Goal: Task Accomplishment & Management: Complete application form

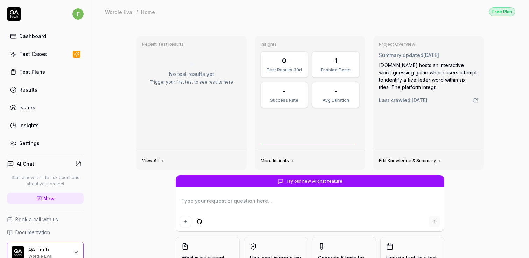
type textarea "*"
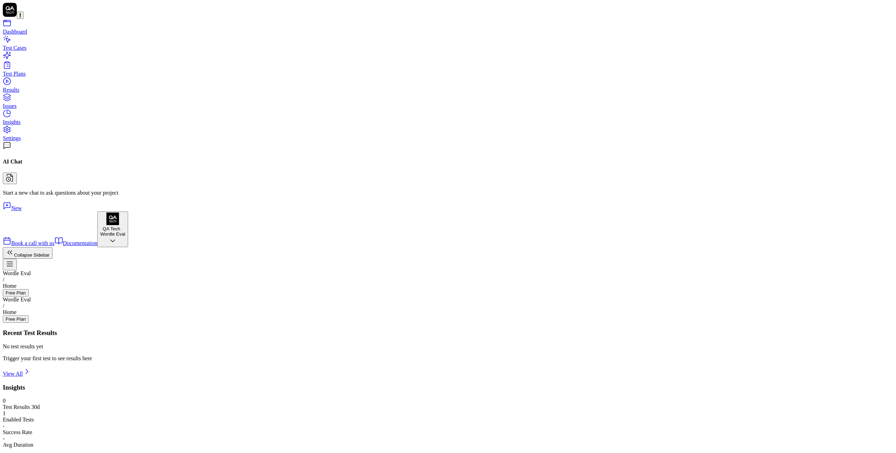
click at [100, 231] on div "QA Tech" at bounding box center [111, 228] width 22 height 5
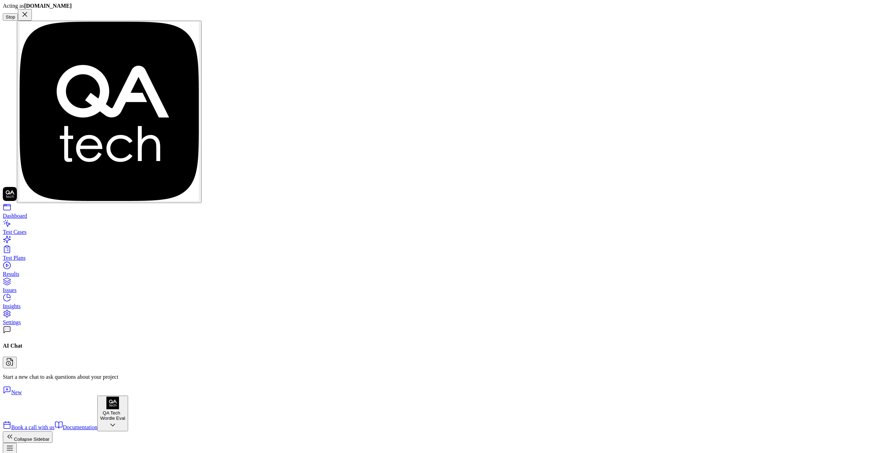
type textarea "*"
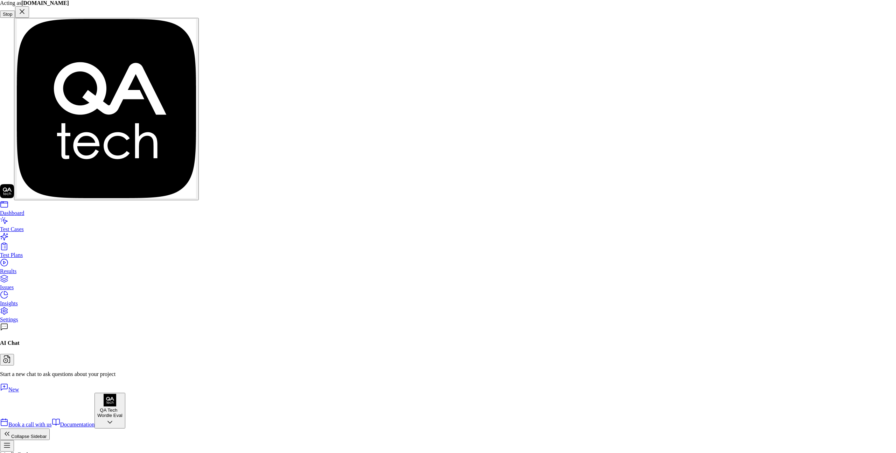
type input "s"
type textarea "*"
type input "ups"
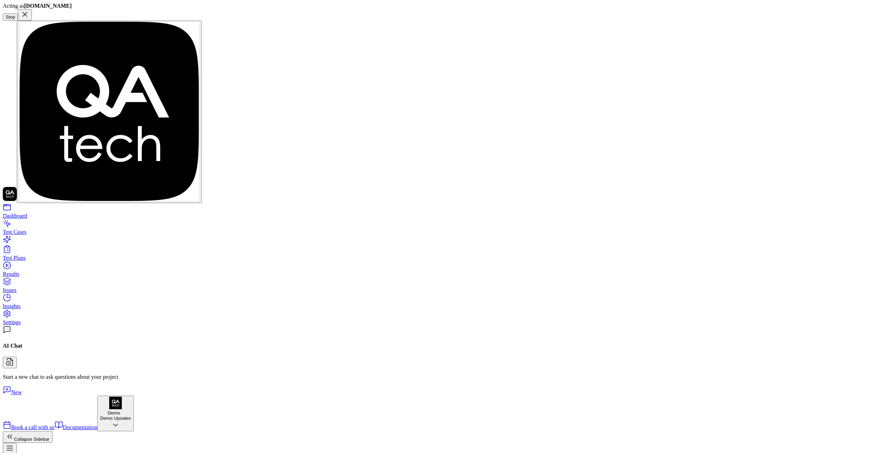
type textarea "*"
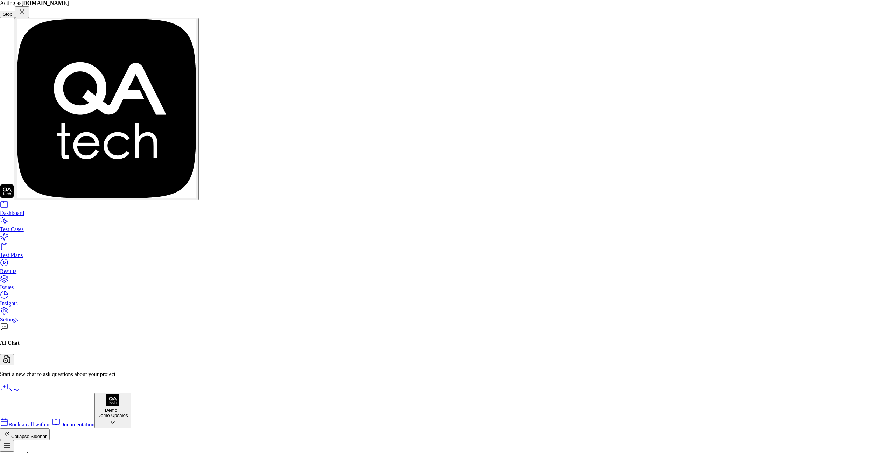
type input "upsales"
type textarea "*"
type input "upsales"
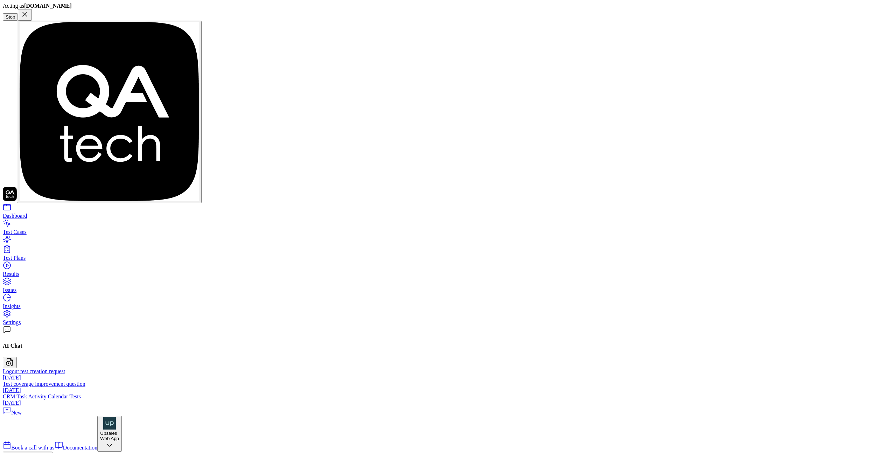
click at [37, 229] on div "Test Cases" at bounding box center [448, 232] width 890 height 6
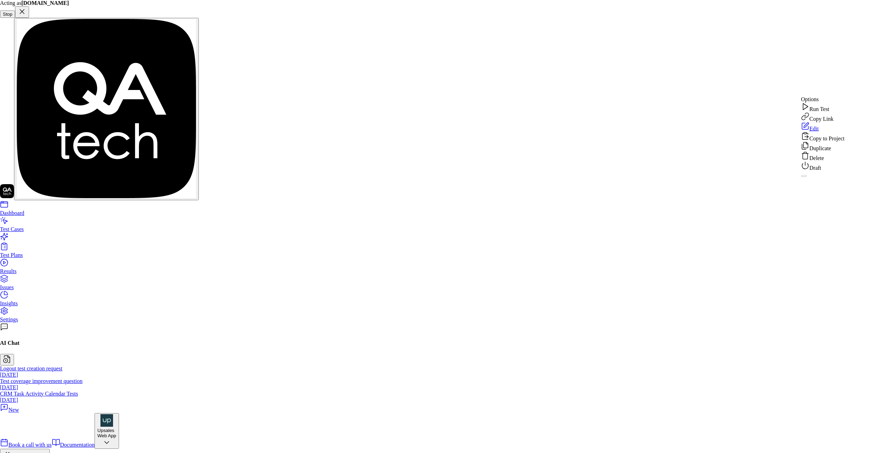
click at [823, 161] on div "Delete" at bounding box center [822, 157] width 43 height 10
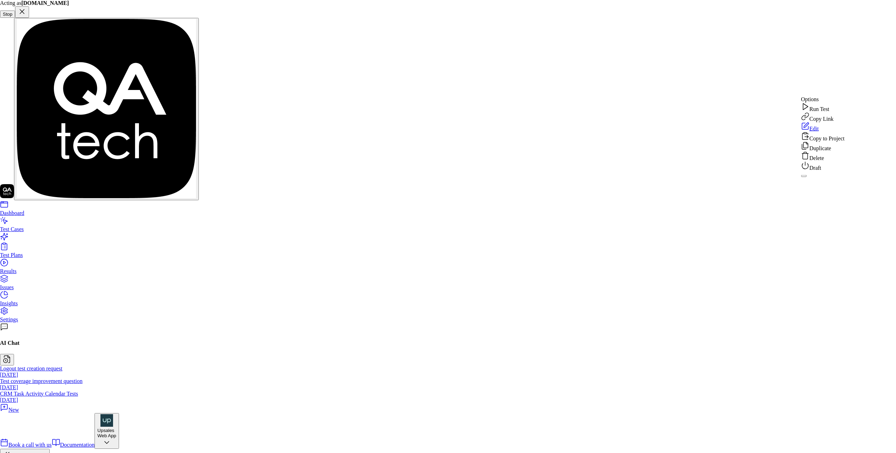
click at [834, 161] on div "Delete" at bounding box center [822, 157] width 43 height 10
drag, startPoint x: 504, startPoint y: 254, endPoint x: 499, endPoint y: 252, distance: 5.8
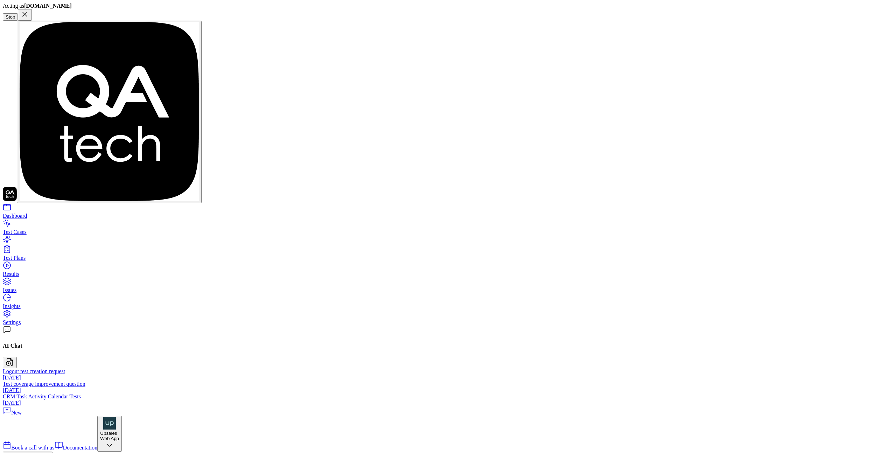
click at [100, 430] on div "Upsales" at bounding box center [108, 432] width 17 height 5
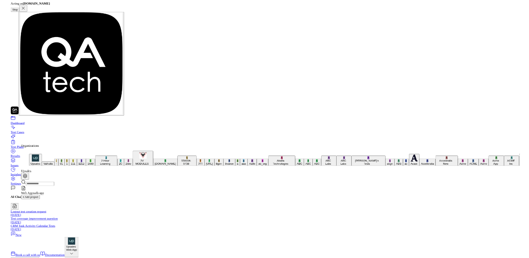
scroll to position [4101, 0]
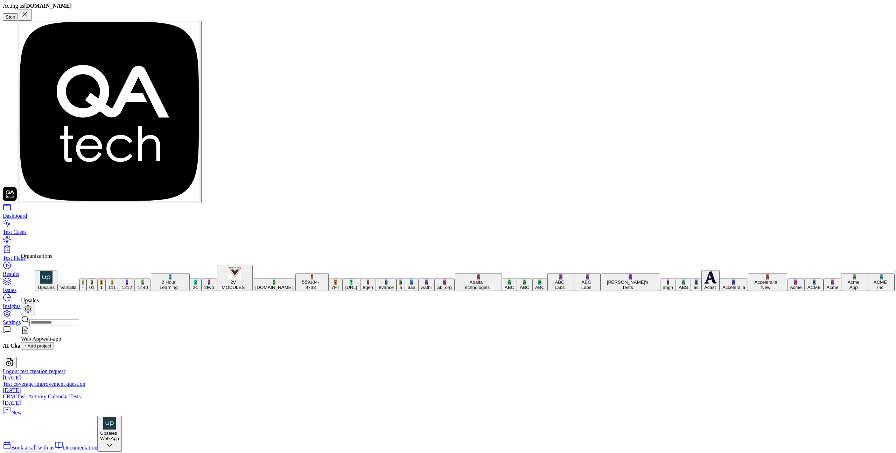
click at [43, 223] on div "Dashboard Test Cases Test Plans Results Issues Insights Settings AI Chat Logout…" at bounding box center [448, 242] width 890 height 442
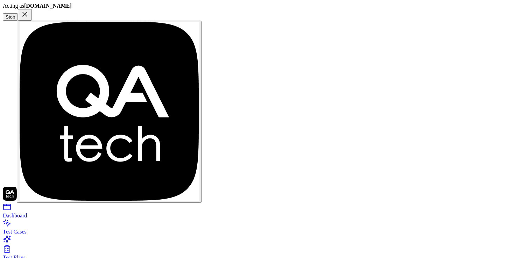
click at [27, 213] on div "Dashboard" at bounding box center [265, 216] width 524 height 6
type textarea "*"
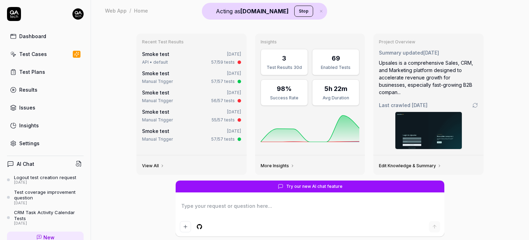
type textarea "*"
click at [32, 55] on div "Test Cases" at bounding box center [33, 53] width 28 height 7
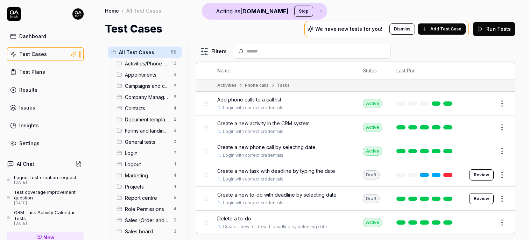
click at [440, 31] on span "Add Test Case" at bounding box center [445, 29] width 31 height 6
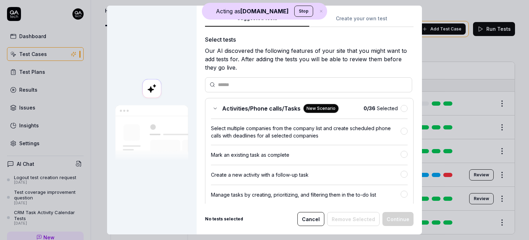
click at [343, 20] on button "Create your own test" at bounding box center [361, 20] width 104 height 13
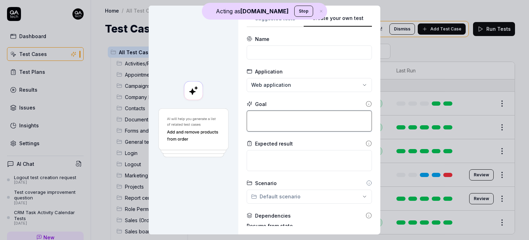
click at [260, 120] on textarea at bounding box center [309, 121] width 125 height 21
click at [266, 54] on input at bounding box center [309, 52] width 125 height 14
type input "Login , create a job and post it"
click at [298, 122] on textarea at bounding box center [309, 121] width 125 height 21
type textarea "*"
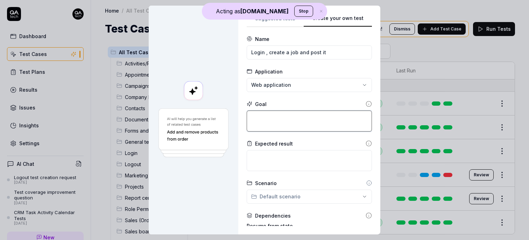
type textarea "T"
type textarea "*"
type textarea "Th"
type textarea "*"
type textarea "T"
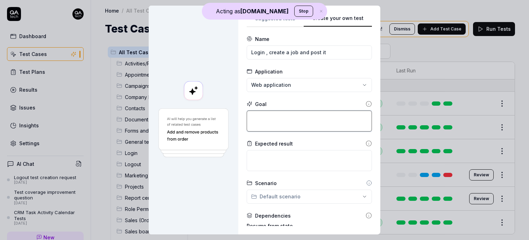
type textarea "*"
type textarea "L"
type textarea "*"
type textarea "Log"
type textarea "*"
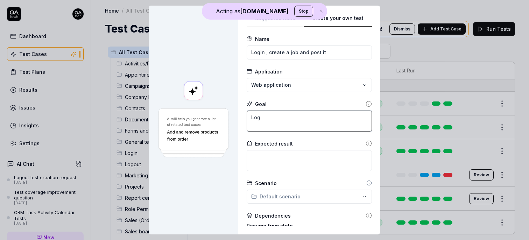
type textarea "Logi"
type textarea "*"
type textarea "Login"
type textarea "*"
type textarea "Login"
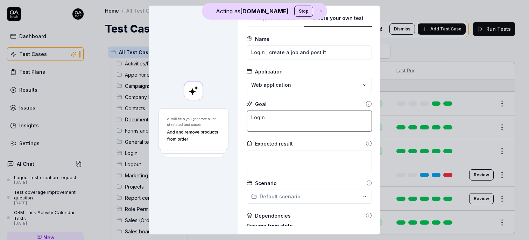
type textarea "*"
type textarea "Login a"
type textarea "*"
type textarea "Login an"
type textarea "*"
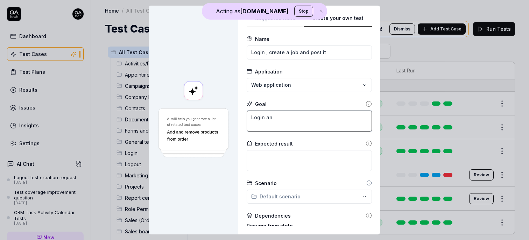
type textarea "Login and"
type textarea "*"
type textarea "Login and"
type textarea "*"
type textarea "Login and c"
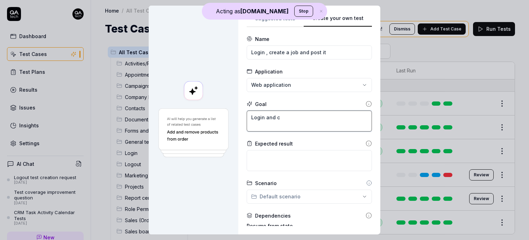
type textarea "*"
type textarea "Login and cr"
type textarea "*"
type textarea "Login and cre"
type textarea "*"
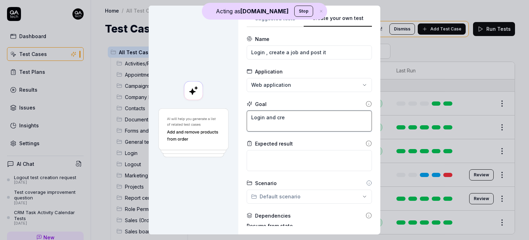
type textarea "Login and cret"
type textarea "*"
type textarea "Login and crete"
type textarea "*"
type textarea "Login and crete a"
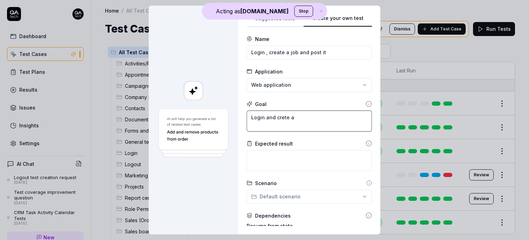
type textarea "*"
type textarea "Login and crete a"
type textarea "*"
type textarea "Login and crete a j"
type textarea "*"
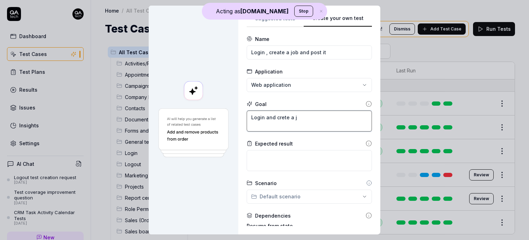
type textarea "Login and crete a jo"
type textarea "*"
type textarea "Login and crete a j"
type textarea "*"
type textarea "Login and crete a"
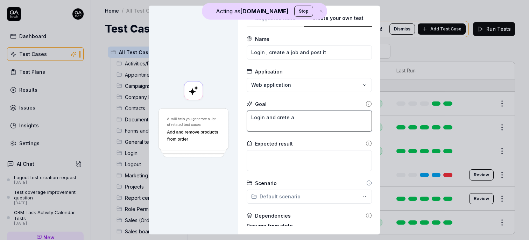
type textarea "*"
type textarea "Login and crete a"
type textarea "*"
type textarea "Login and crete"
type textarea "*"
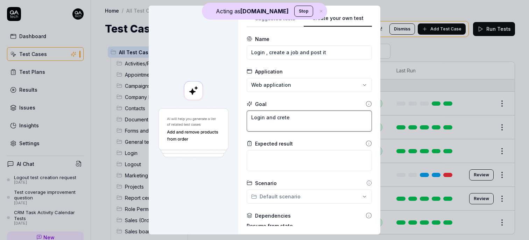
type textarea "Login and crete"
type textarea "*"
type textarea "Login and cret"
type textarea "*"
type textarea "Login and cre"
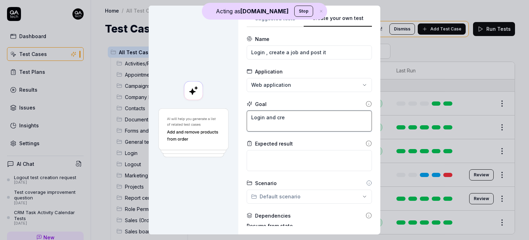
type textarea "*"
type textarea "Login and crea"
type textarea "*"
type textarea "Login and creat"
type textarea "*"
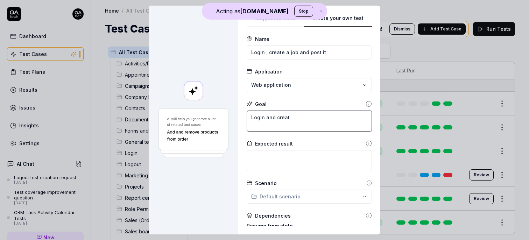
type textarea "Login and create"
type textarea "*"
type textarea "Login and create"
type textarea "*"
type textarea "Login and create a"
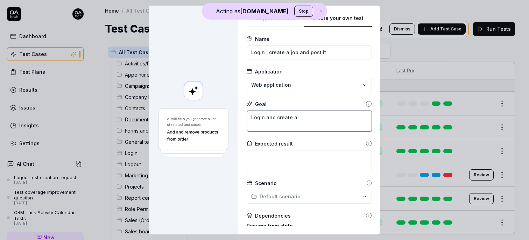
type textarea "*"
type textarea "Login and create a"
type textarea "*"
type textarea "Login and create a j"
type textarea "*"
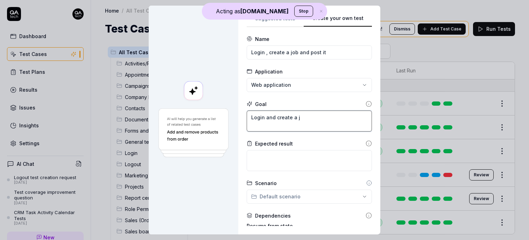
type textarea "Login and create a jo"
type textarea "*"
type textarea "Login and create a job"
type textarea "*"
type textarea "Login and create a job"
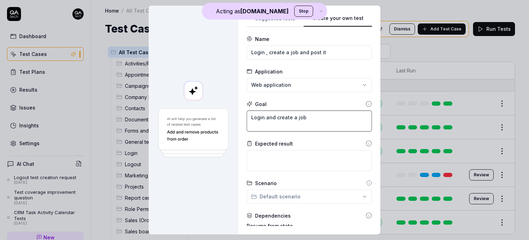
type textarea "*"
type textarea "Login and create a job a"
type textarea "*"
type textarea "Login and create a job an"
type textarea "*"
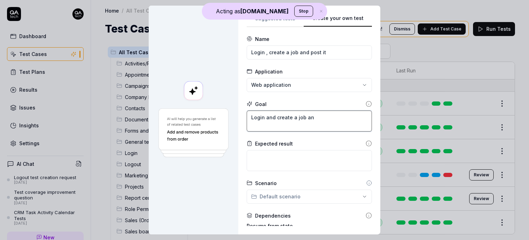
type textarea "Login and create a job and"
type textarea "*"
type textarea "Login and create a job and"
type textarea "*"
type textarea "Login and create a job and p"
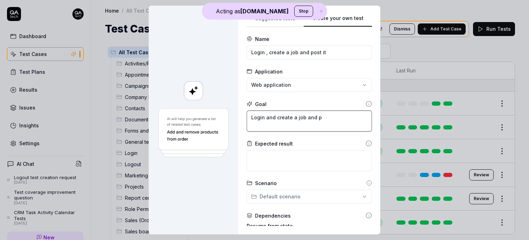
type textarea "*"
type textarea "Login and create a job and po"
type textarea "*"
type textarea "Login and create a job and pos"
type textarea "*"
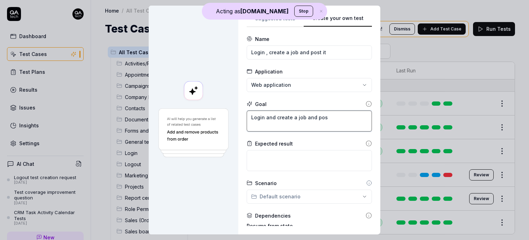
type textarea "Login and create a job and post"
type textarea "*"
type textarea "Login and create a job and post"
type textarea "*"
type textarea "Login and create a job and post i"
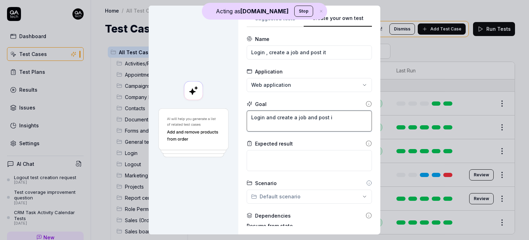
type textarea "*"
type textarea "Login and create a job and post it"
type textarea "*"
type textarea "Login and create a job and post it"
type textarea "*"
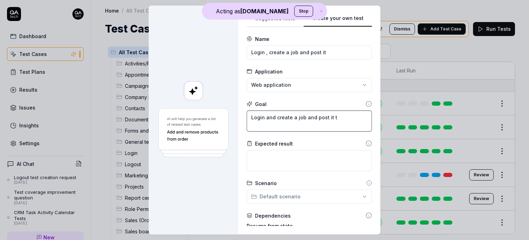
type textarea "Login and create a job and post it to"
type textarea "*"
type textarea "Login and create a job and post it to"
type textarea "*"
type textarea "Login and create a job and post it to t"
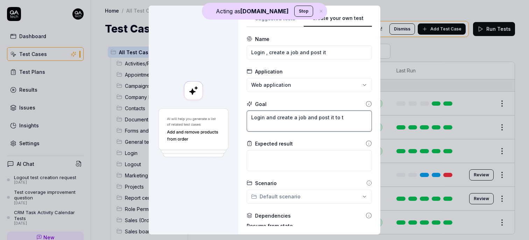
type textarea "*"
type textarea "Login and create a job and post it to te"
type textarea "*"
type textarea "Login and create a job and post it to t"
type textarea "*"
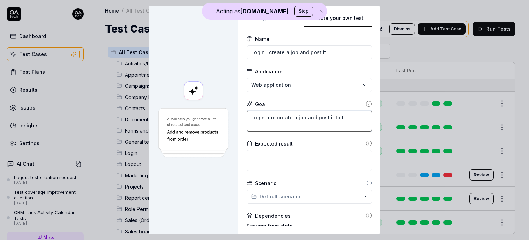
type textarea "Login and create a job and post it to th"
type textarea "*"
type textarea "Login and create a job and post it to the"
type textarea "*"
type textarea "Login and create a job and post it to the"
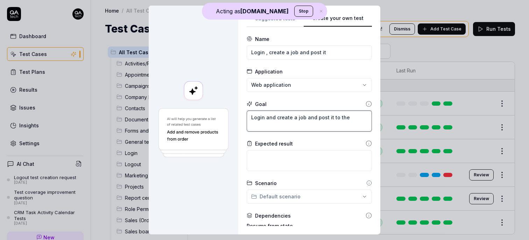
type textarea "*"
type textarea "Login and create a job and post it to the w"
type textarea "*"
type textarea "Login and create a job and post it to the we"
type textarea "*"
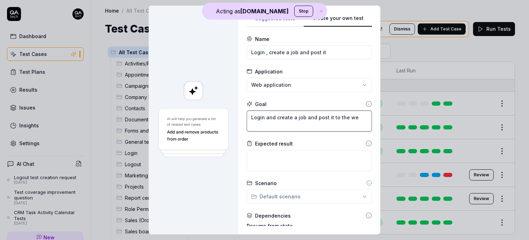
type textarea "Login and create a job and post it to the web"
type textarea "*"
type textarea "Login and create a job and post it to the webs"
type textarea "*"
type textarea "Login and create a job and post it to the websi"
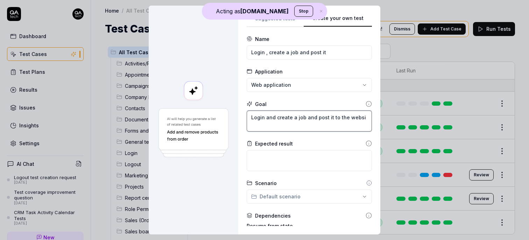
type textarea "*"
type textarea "Login and create a job and post it to the websit"
type textarea "*"
type textarea "Login and create a job and post it to the website"
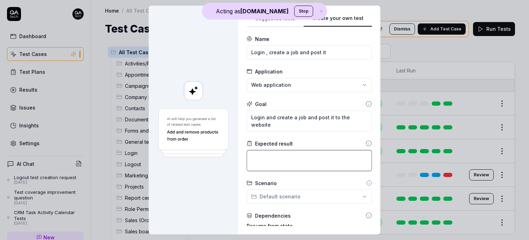
click at [294, 155] on textarea at bounding box center [309, 160] width 125 height 21
type textarea "*"
type textarea "Th"
type textarea "*"
type textarea "The"
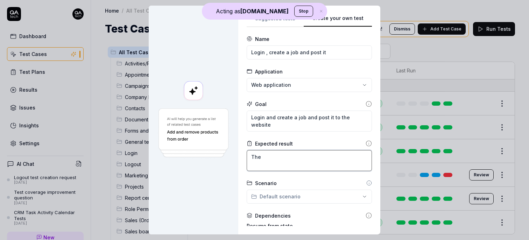
type textarea "*"
type textarea "The"
type textarea "*"
type textarea "The"
type textarea "*"
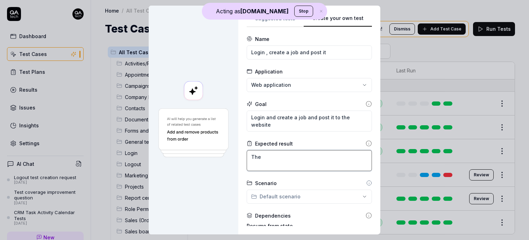
type textarea "Th"
type textarea "*"
type textarea "T"
type textarea "*"
type textarea "A"
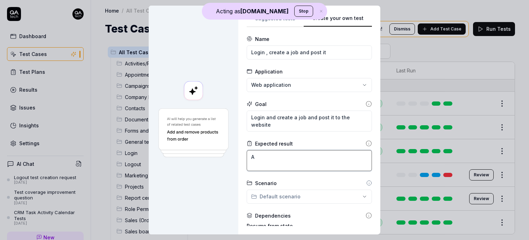
type textarea "*"
type textarea "A"
type textarea "*"
type textarea "A j"
type textarea "*"
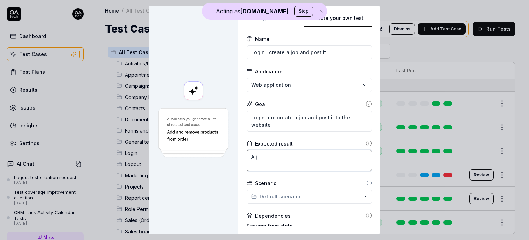
type textarea "A jo"
type textarea "*"
type textarea "A job"
type textarea "*"
type textarea "A job"
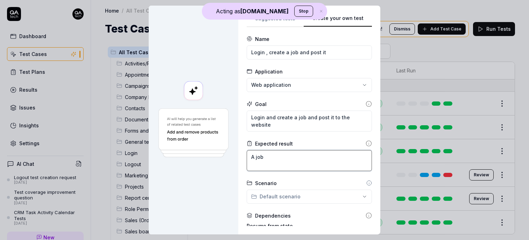
type textarea "*"
type textarea "A job d"
type textarea "*"
type textarea "A job de"
type textarea "*"
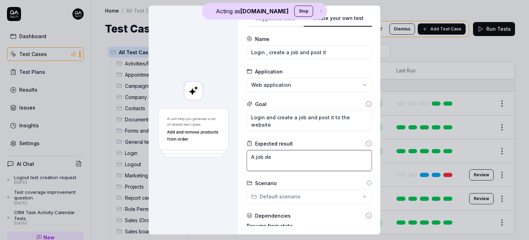
type textarea "A job des"
type textarea "*"
type textarea "A job desc"
type textarea "*"
type textarea "A job descr"
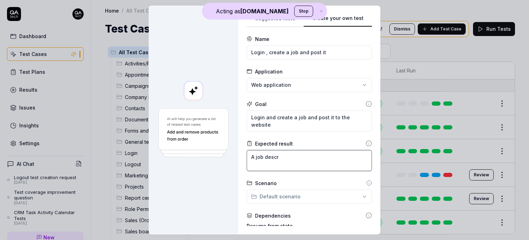
type textarea "*"
type textarea "A job descri"
type textarea "*"
type textarea "A job descrip"
type textarea "*"
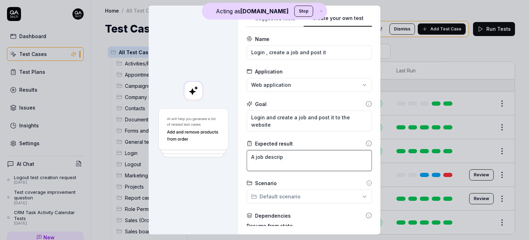
type textarea "A job descript"
type textarea "*"
type textarea "A job descriptp"
type textarea "*"
type textarea "A job descript"
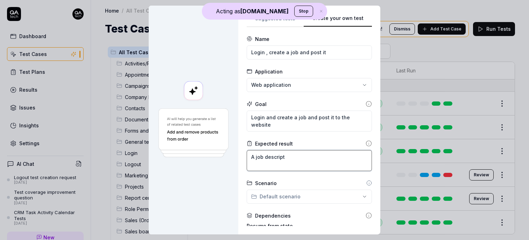
type textarea "*"
type textarea "A job descrip"
type textarea "*"
type textarea "A job descript"
type textarea "*"
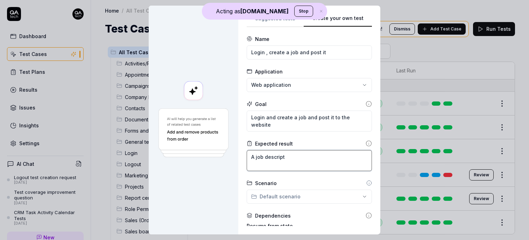
type textarea "A job descripti"
type textarea "*"
type textarea "A job descriptio"
type textarea "*"
type textarea "A job description"
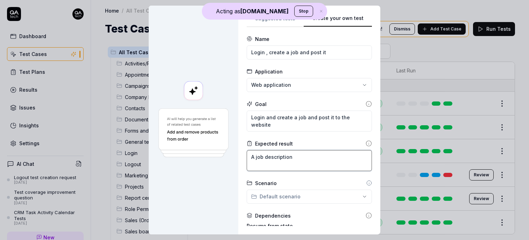
type textarea "*"
type textarea "A job description"
type textarea "*"
type textarea "A job description s"
type textarea "*"
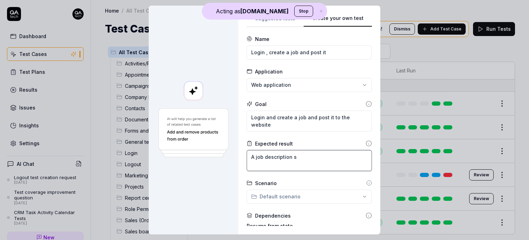
type textarea "A job description sh"
type textarea "*"
type textarea "A job description sho"
type textarea "*"
type textarea "A job description shou"
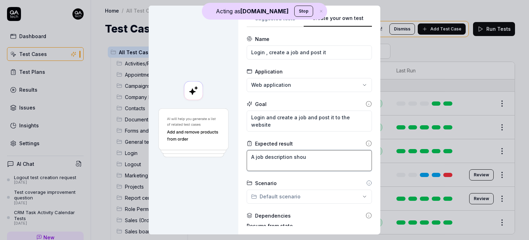
type textarea "*"
type textarea "A job description shoul"
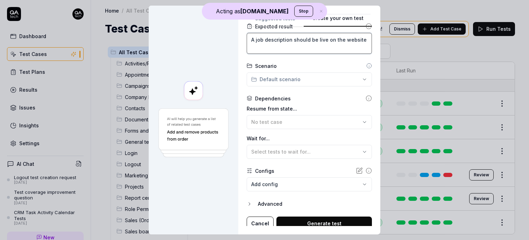
scroll to position [121, 0]
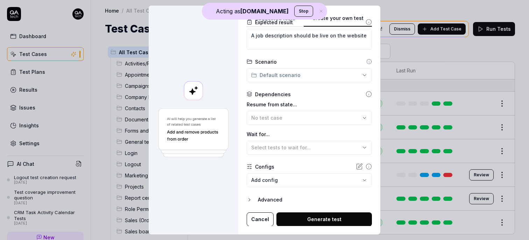
click at [311, 219] on button "Generate test" at bounding box center [324, 219] width 96 height 14
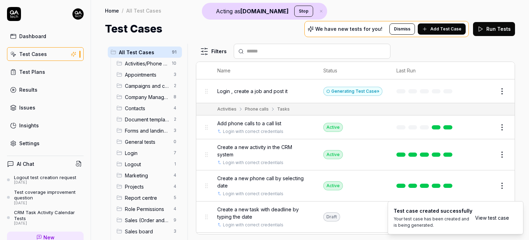
click at [291, 88] on div "Login , create a job and post it" at bounding box center [263, 90] width 92 height 7
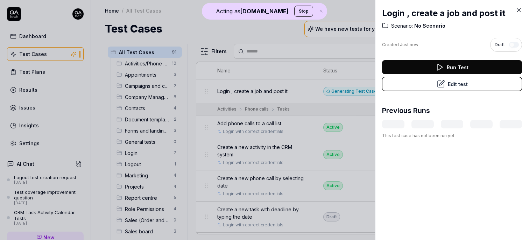
click at [471, 80] on button "Edit test" at bounding box center [452, 84] width 140 height 14
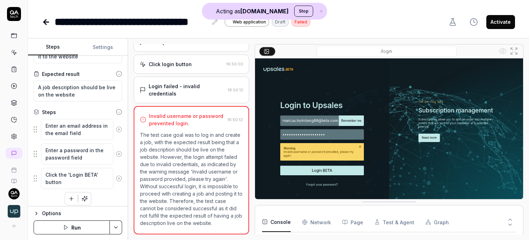
scroll to position [34, 0]
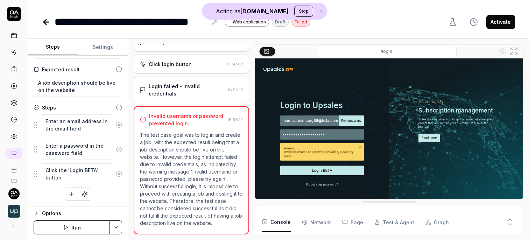
click at [68, 192] on icon "button" at bounding box center [71, 194] width 6 height 6
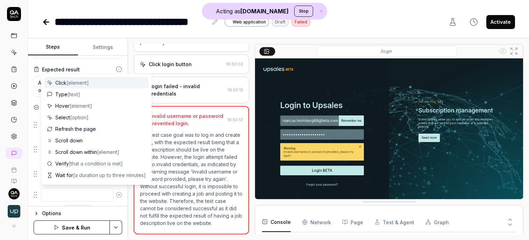
scroll to position [83, 0]
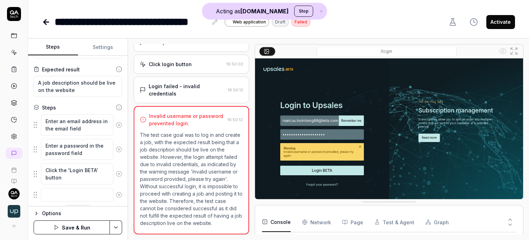
click at [199, 89] on div "Login failed - invalid credentials" at bounding box center [187, 90] width 76 height 15
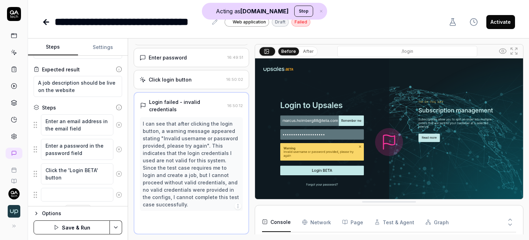
scroll to position [51, 0]
click at [209, 61] on div "Enter password" at bounding box center [182, 57] width 85 height 7
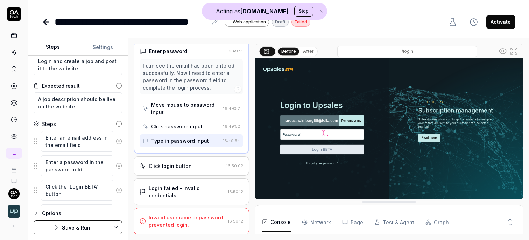
scroll to position [13, 0]
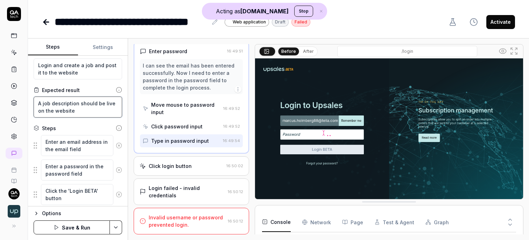
click at [82, 108] on textarea "A job description should be live on the website" at bounding box center [78, 107] width 89 height 21
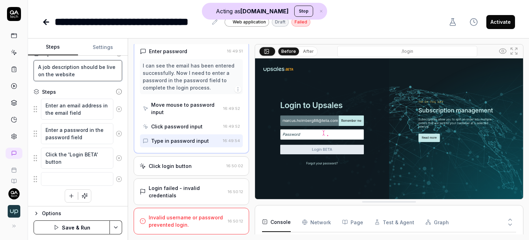
scroll to position [51, 0]
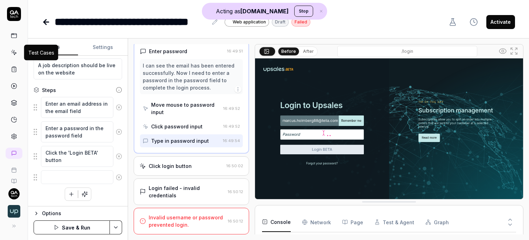
click at [12, 51] on icon at bounding box center [14, 52] width 6 height 6
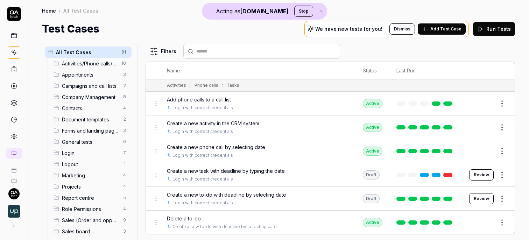
scroll to position [26, 0]
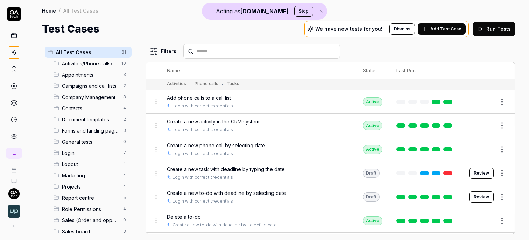
click at [10, 69] on link at bounding box center [14, 69] width 13 height 13
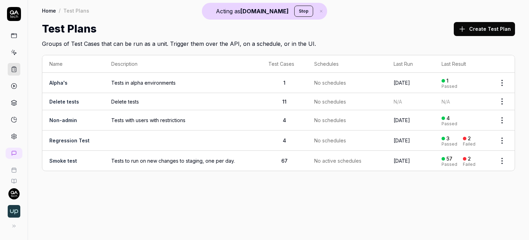
click at [187, 101] on span "Delete tests" at bounding box center [182, 101] width 143 height 7
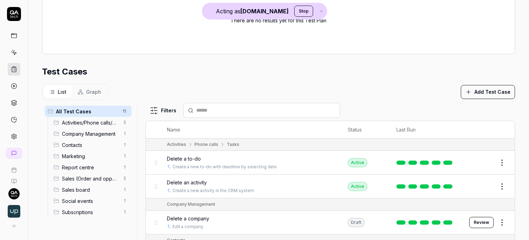
scroll to position [195, 0]
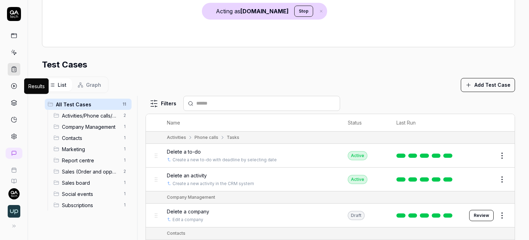
click at [14, 86] on icon at bounding box center [14, 86] width 6 height 6
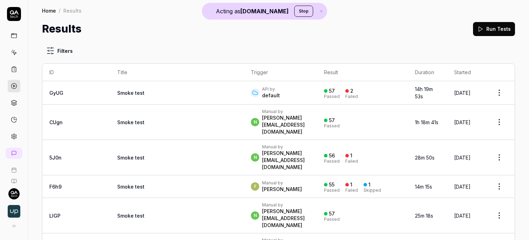
click at [138, 119] on td "Smoke test" at bounding box center [177, 122] width 134 height 35
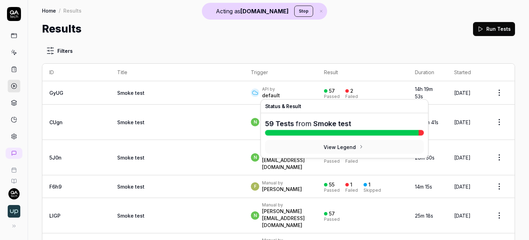
click at [345, 97] on div "Failed" at bounding box center [351, 96] width 13 height 4
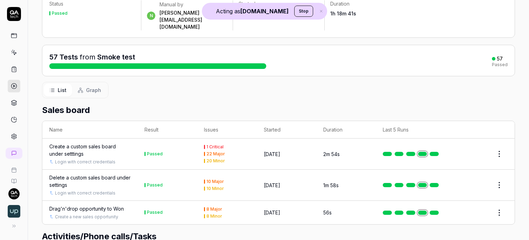
scroll to position [58, 0]
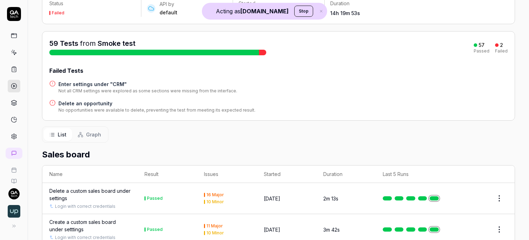
scroll to position [63, 0]
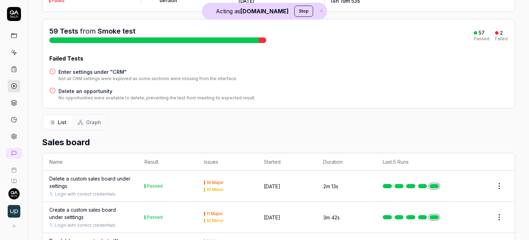
click at [206, 188] on div "10 Minor" at bounding box center [214, 190] width 17 height 4
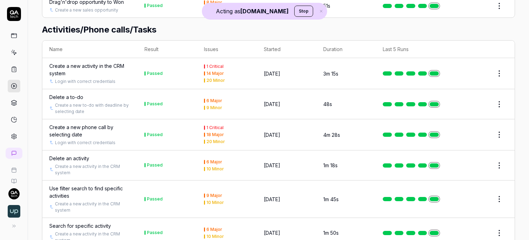
scroll to position [305, 0]
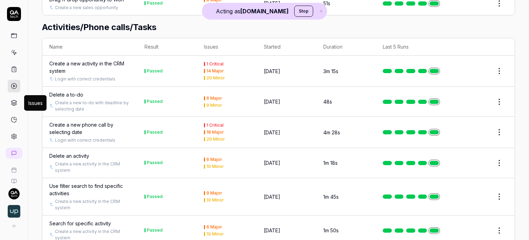
click at [13, 100] on icon at bounding box center [14, 103] width 6 height 6
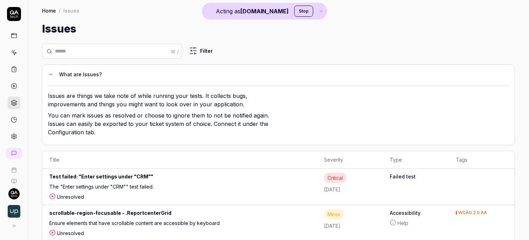
click at [14, 54] on icon at bounding box center [14, 52] width 6 height 6
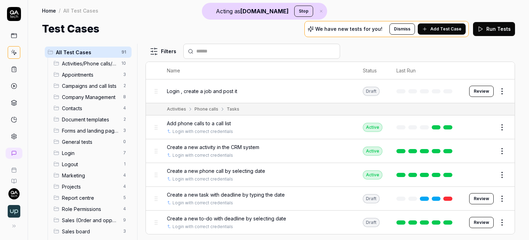
click at [454, 27] on span "Add Test Case" at bounding box center [445, 29] width 31 height 6
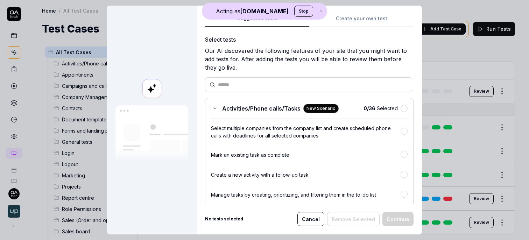
click at [313, 218] on button "Cancel" at bounding box center [310, 219] width 27 height 14
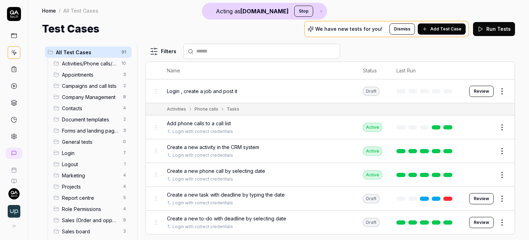
click at [14, 65] on link at bounding box center [14, 69] width 13 height 13
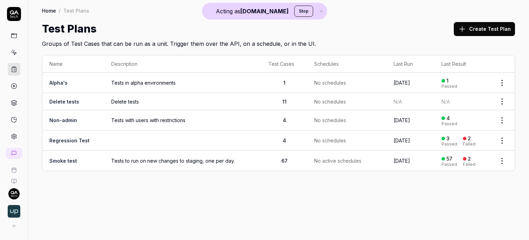
click at [496, 28] on button "Create Test Plan" at bounding box center [484, 29] width 61 height 14
click at [131, 105] on td "Delete tests" at bounding box center [182, 101] width 157 height 17
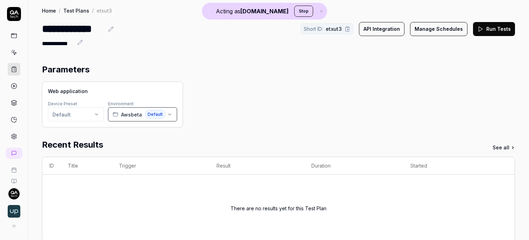
click at [132, 112] on span "Awsbeta" at bounding box center [131, 114] width 21 height 7
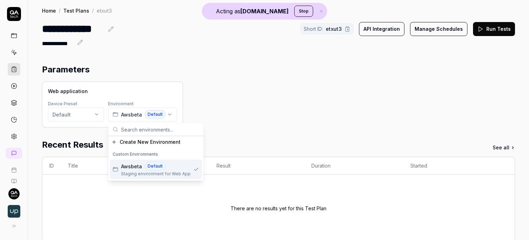
click at [13, 133] on link at bounding box center [14, 136] width 13 height 13
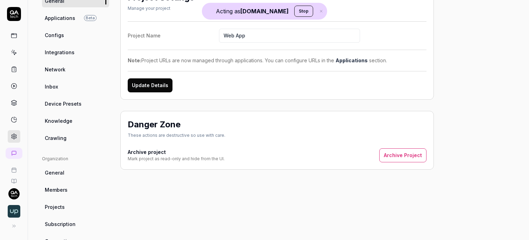
scroll to position [68, 0]
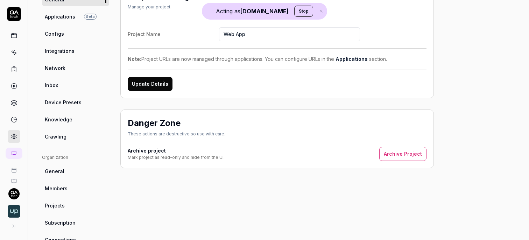
click at [65, 55] on link "Integrations" at bounding box center [75, 50] width 67 height 13
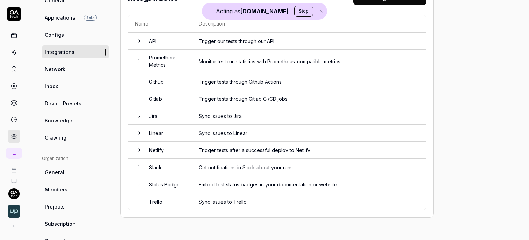
scroll to position [70, 0]
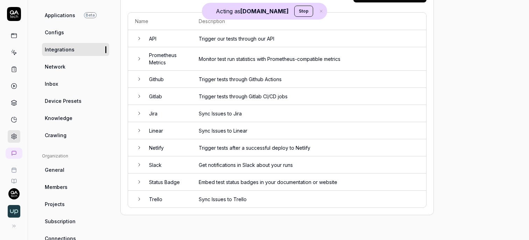
click at [11, 33] on icon at bounding box center [14, 36] width 6 height 6
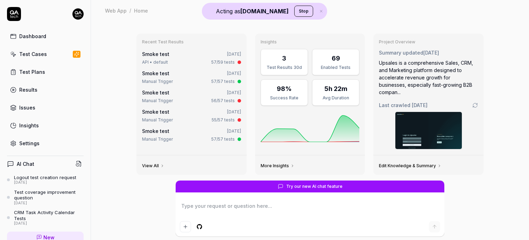
click at [46, 54] on link "Test Cases" at bounding box center [45, 54] width 77 height 14
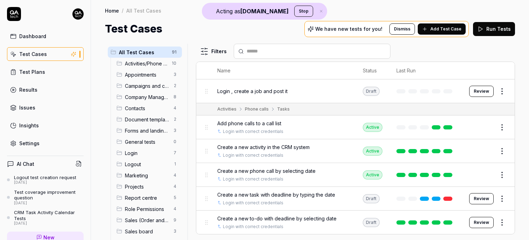
click at [33, 163] on h4 "AI Chat" at bounding box center [25, 163] width 17 height 7
click at [4, 163] on div "AI Chat Logout test creation request 7 days ago Test coverage improvement quest…" at bounding box center [45, 236] width 91 height 172
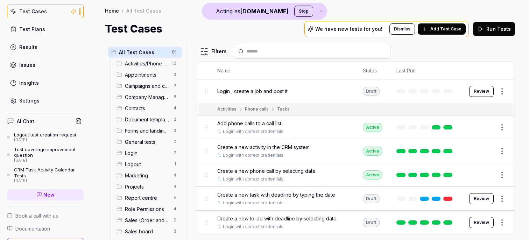
scroll to position [78, 0]
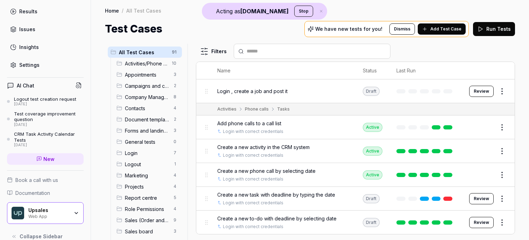
click at [43, 161] on span "New" at bounding box center [48, 158] width 11 height 7
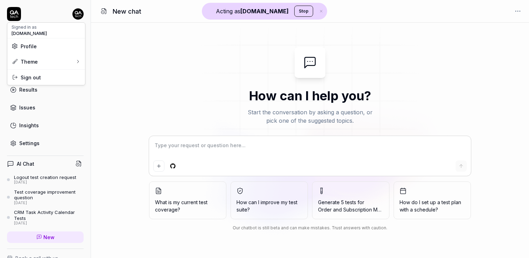
click at [73, 13] on html "Acting as QA.tech Stop Dashboard Test Cases Test Plans Results Issues Insights …" at bounding box center [264, 129] width 529 height 258
click at [294, 9] on button "Stop" at bounding box center [303, 11] width 19 height 11
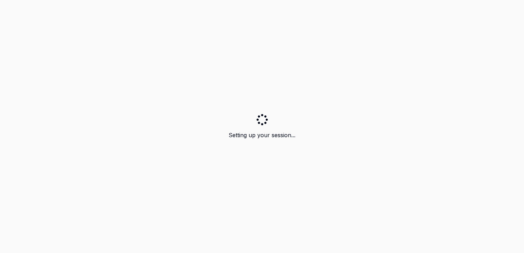
type textarea "*"
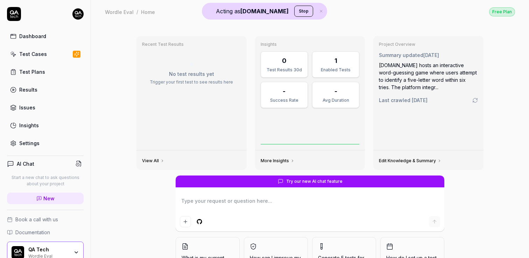
type textarea "*"
